Goal: Task Accomplishment & Management: Use online tool/utility

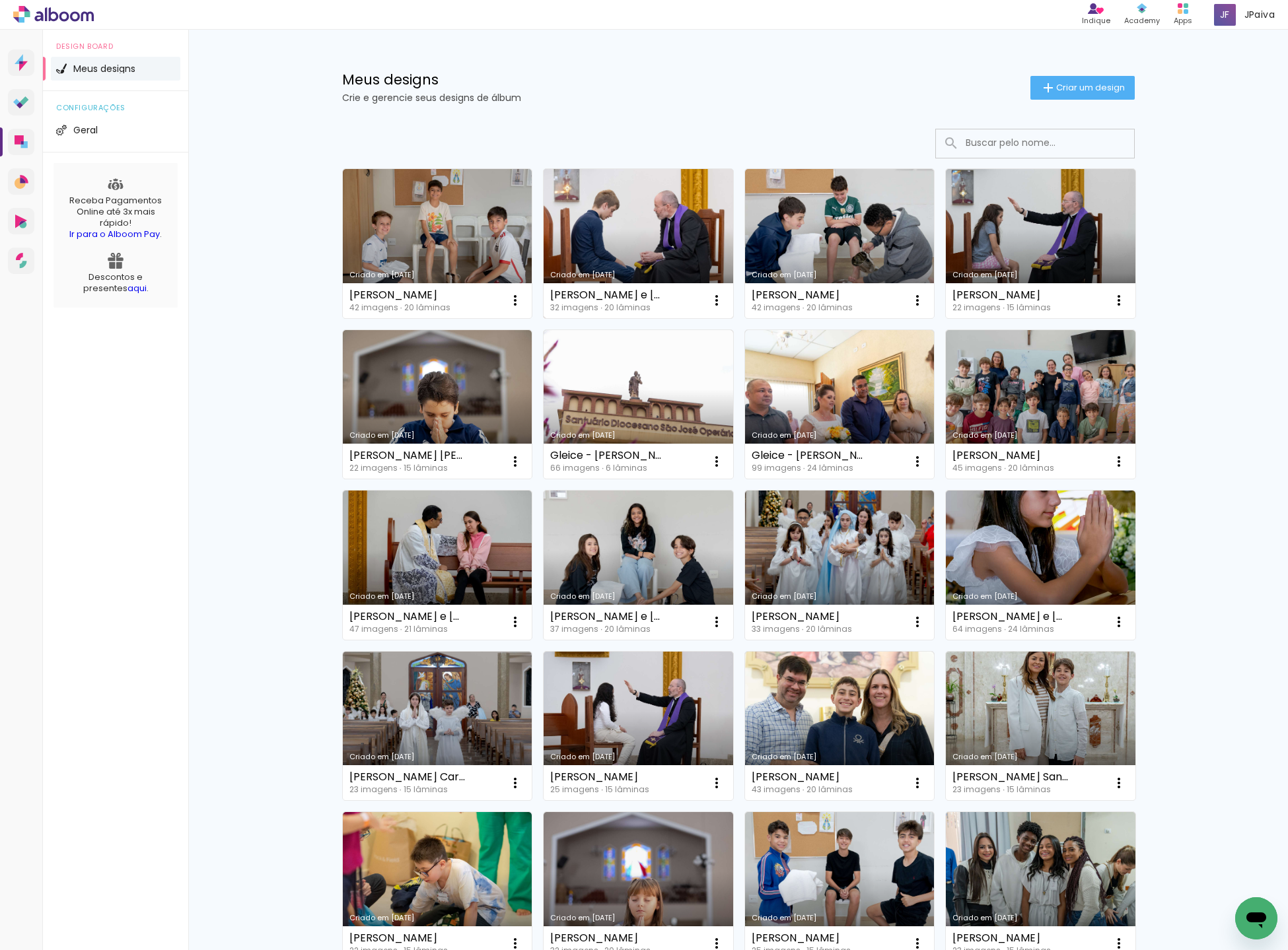
click at [630, 222] on link "Criado em [DATE]" at bounding box center [638, 244] width 189 height 149
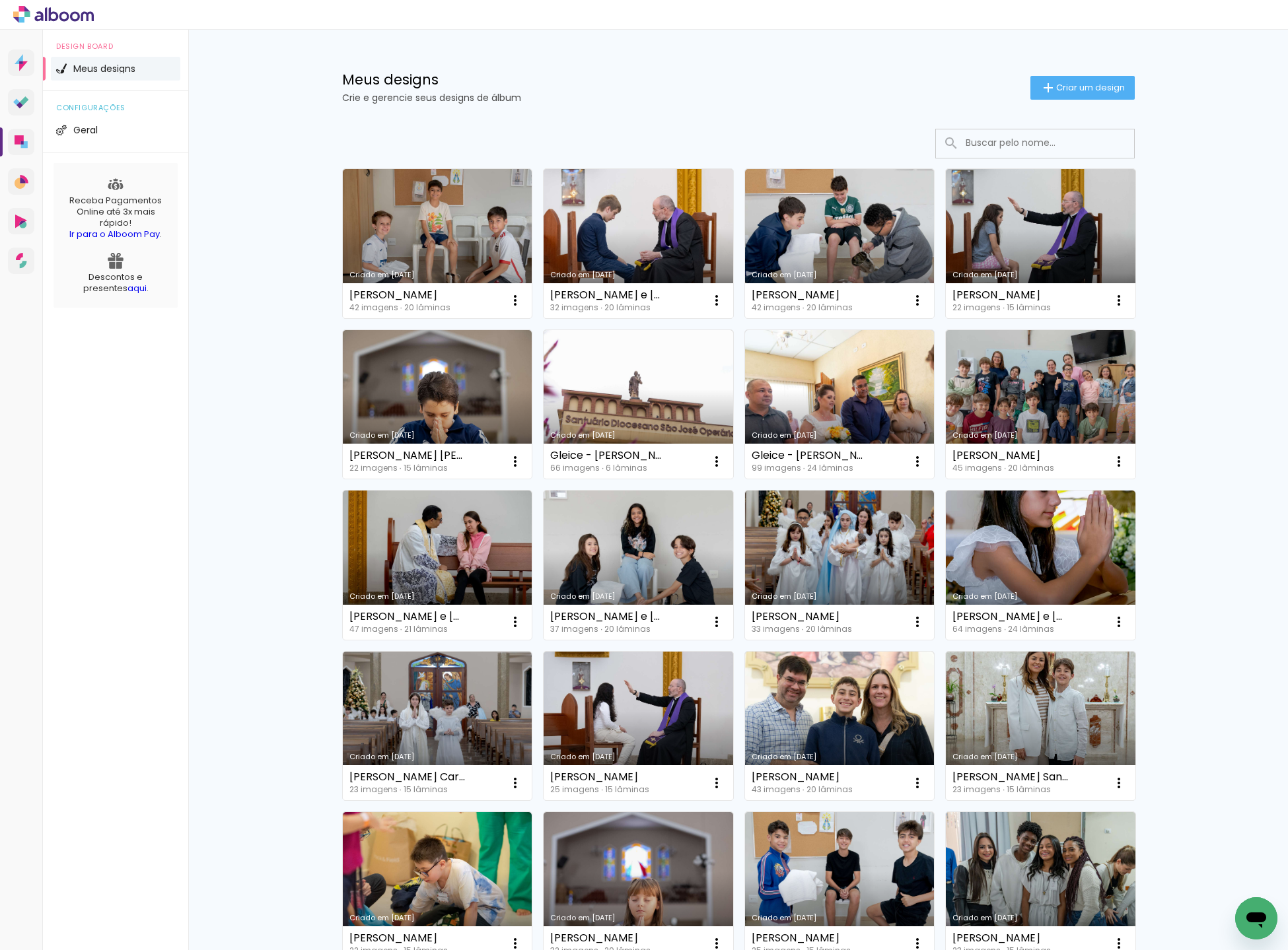
click at [1029, 400] on link "Criado em [DATE]" at bounding box center [1040, 404] width 189 height 149
